Goal: Information Seeking & Learning: Learn about a topic

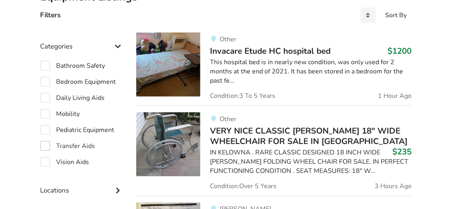
scroll to position [204, 0]
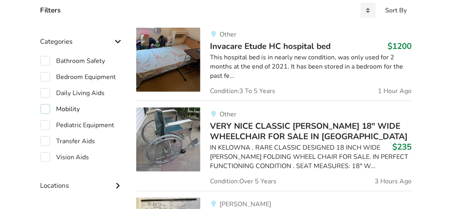
click at [44, 108] on label "Mobility" at bounding box center [60, 109] width 40 height 10
checkbox input "true"
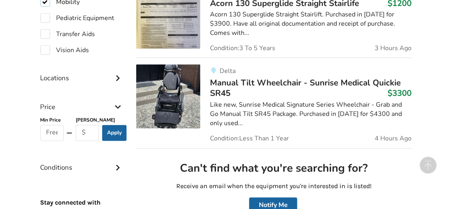
scroll to position [338, 0]
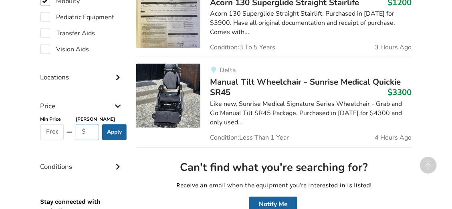
click at [90, 130] on input "text" at bounding box center [88, 132] width 24 height 16
type input "50"
click at [118, 128] on button "Apply" at bounding box center [114, 132] width 24 height 16
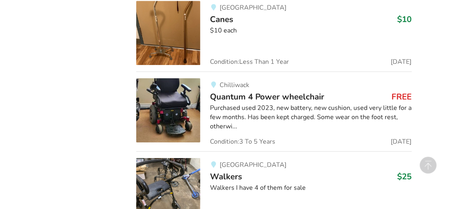
scroll to position [631, 0]
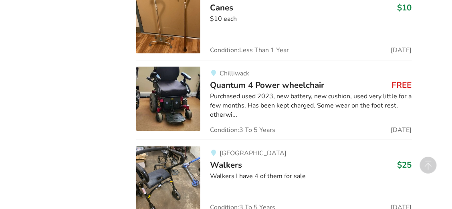
click at [173, 104] on img at bounding box center [168, 98] width 64 height 64
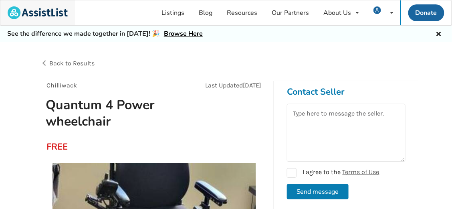
click at [62, 12] on img at bounding box center [38, 12] width 60 height 13
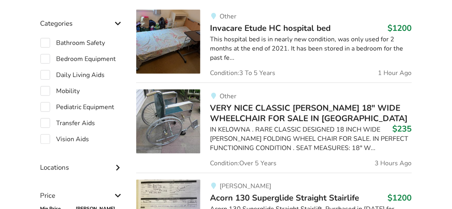
scroll to position [219, 0]
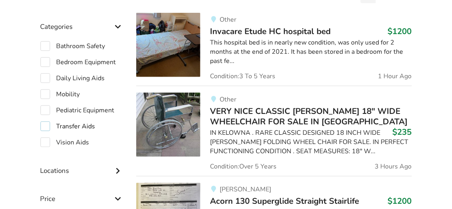
click at [43, 126] on label "Transfer Aids" at bounding box center [67, 126] width 55 height 10
checkbox input "true"
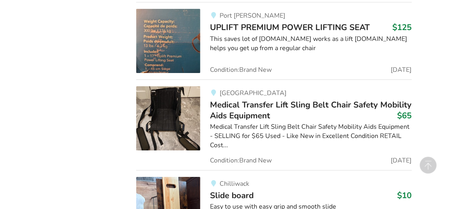
scroll to position [699, 0]
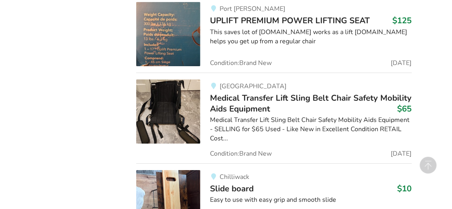
click at [165, 32] on img at bounding box center [168, 34] width 64 height 64
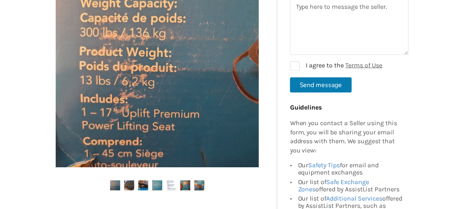
scroll to position [200, 0]
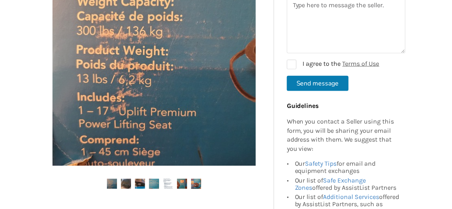
click at [192, 92] on img at bounding box center [153, 63] width 203 height 203
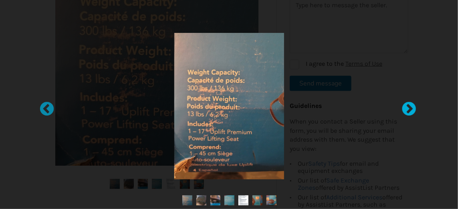
click at [409, 108] on div at bounding box center [405, 105] width 8 height 8
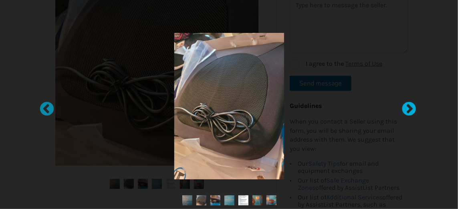
click at [409, 108] on div at bounding box center [405, 105] width 8 height 8
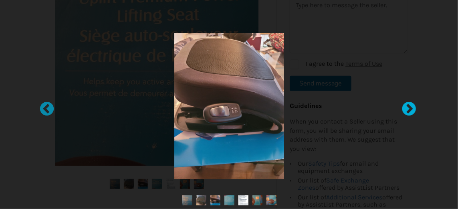
click at [409, 108] on div at bounding box center [405, 105] width 8 height 8
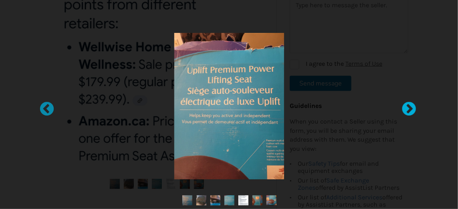
click at [409, 108] on div at bounding box center [405, 105] width 8 height 8
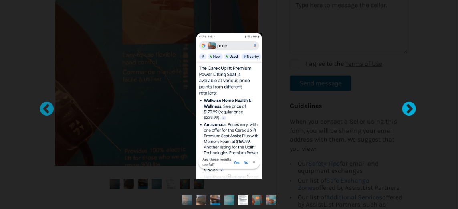
click at [409, 108] on div at bounding box center [405, 105] width 8 height 8
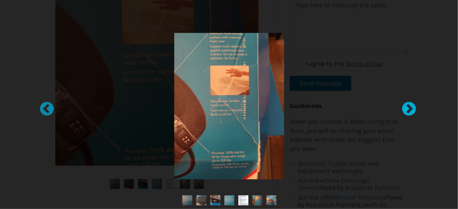
click at [409, 108] on div at bounding box center [405, 105] width 8 height 8
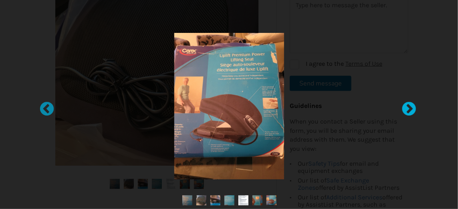
click at [409, 108] on div at bounding box center [405, 105] width 8 height 8
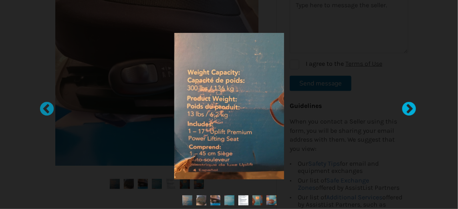
click at [409, 108] on div at bounding box center [405, 105] width 8 height 8
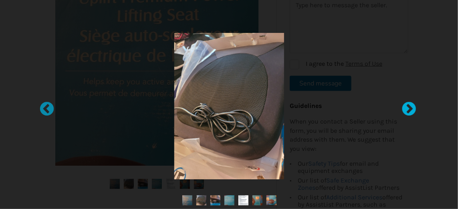
click at [409, 108] on div at bounding box center [405, 105] width 8 height 8
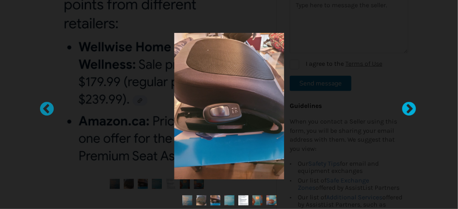
click at [409, 108] on div at bounding box center [405, 105] width 8 height 8
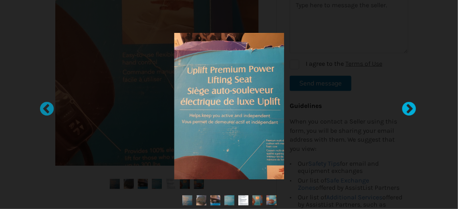
click at [409, 108] on div at bounding box center [405, 105] width 8 height 8
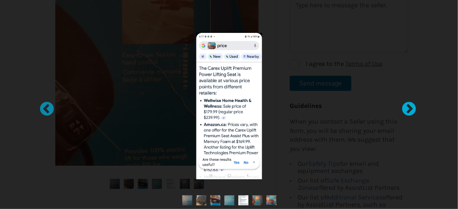
click at [409, 108] on div at bounding box center [405, 105] width 8 height 8
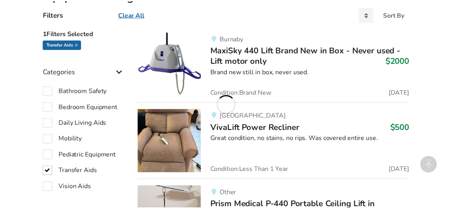
scroll to position [699, 0]
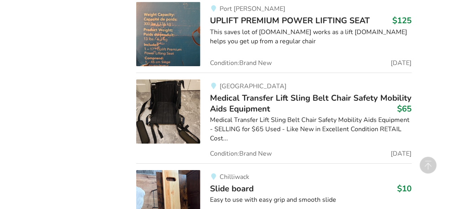
click at [225, 25] on span "UPLIFT PREMIUM POWER LIFTING SEAT" at bounding box center [290, 20] width 160 height 11
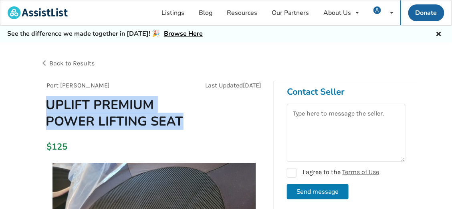
drag, startPoint x: 45, startPoint y: 100, endPoint x: 190, endPoint y: 116, distance: 145.9
click at [190, 116] on h1 "UPLIFT PREMIUM POWER LIFTING SEAT" at bounding box center [118, 112] width 156 height 33
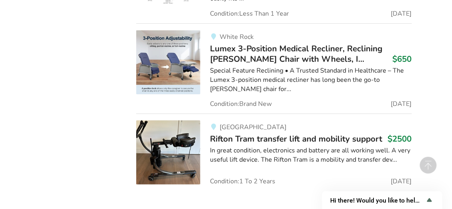
scroll to position [3346, 0]
